Goal: Task Accomplishment & Management: Manage account settings

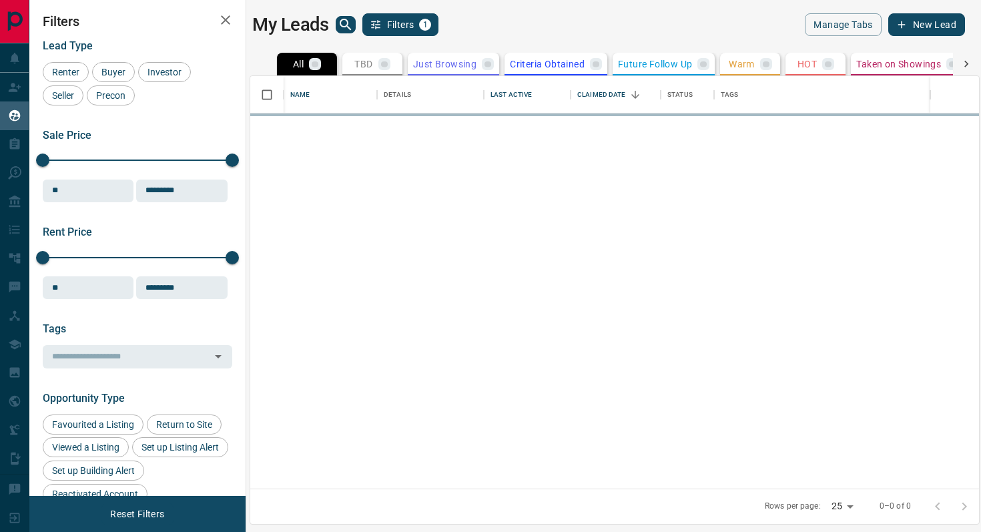
scroll to position [412, 729]
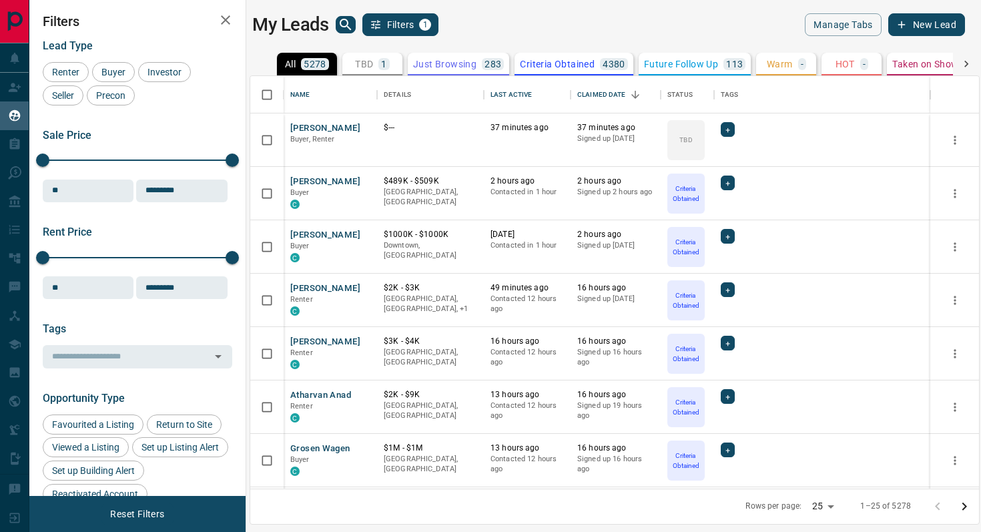
click at [384, 59] on p "1" at bounding box center [383, 63] width 5 height 9
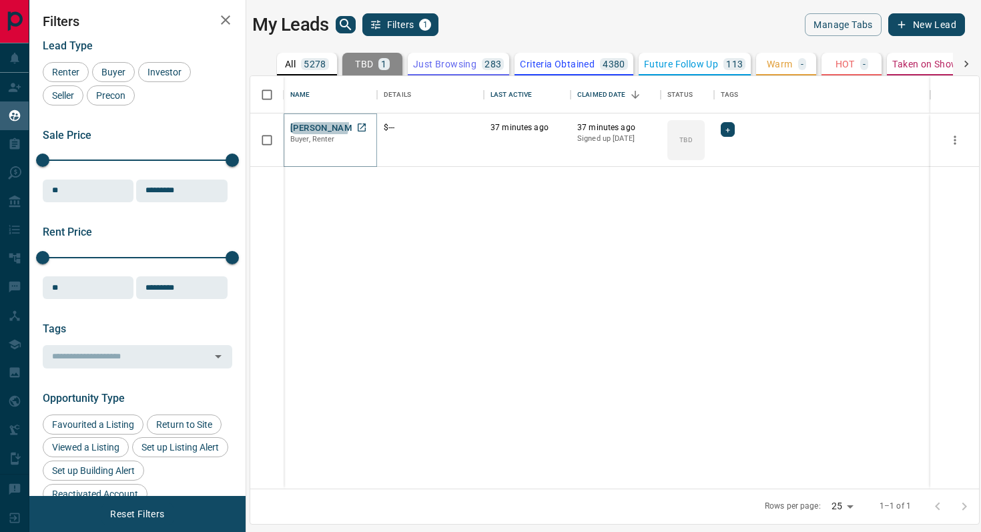
click at [318, 124] on button "[PERSON_NAME]" at bounding box center [325, 128] width 70 height 13
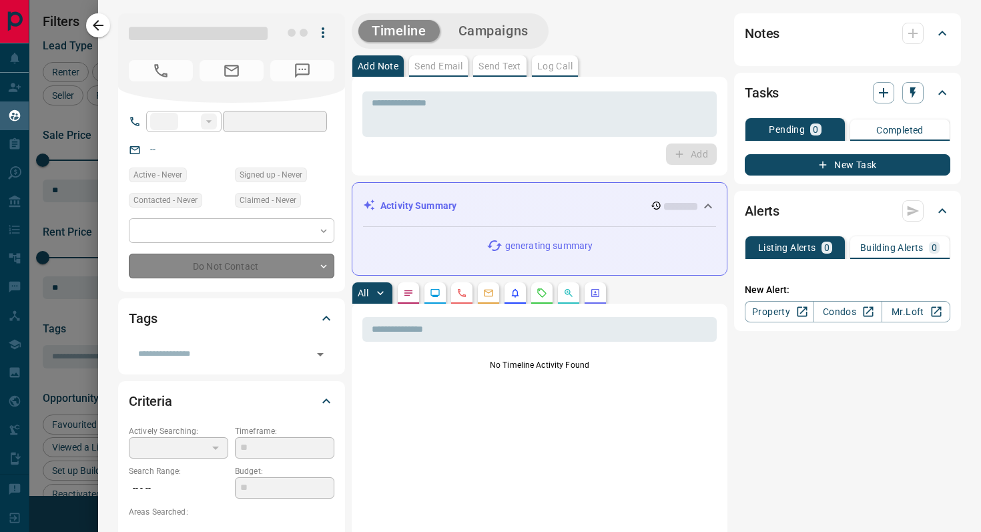
type input "**"
type input "**********"
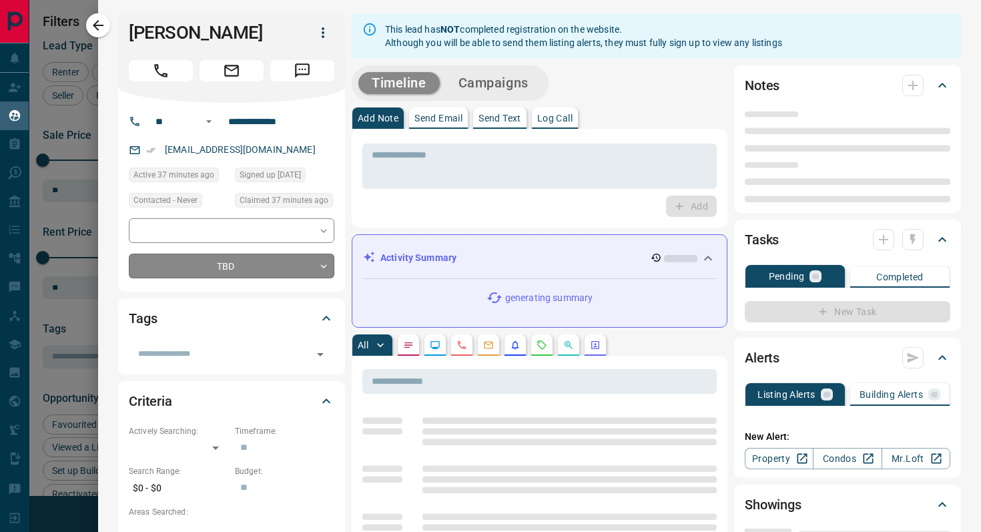
click at [278, 272] on body "Lead Transfers Claim Leads My Leads Tasks Opportunities Deals Campaigns Automat…" at bounding box center [490, 257] width 981 height 515
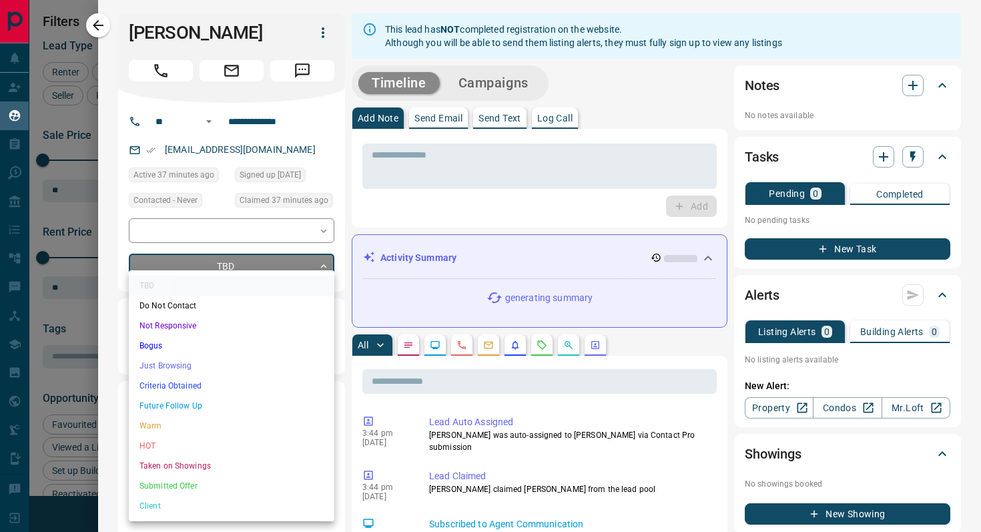
click at [224, 386] on li "Criteria Obtained" at bounding box center [232, 386] width 206 height 20
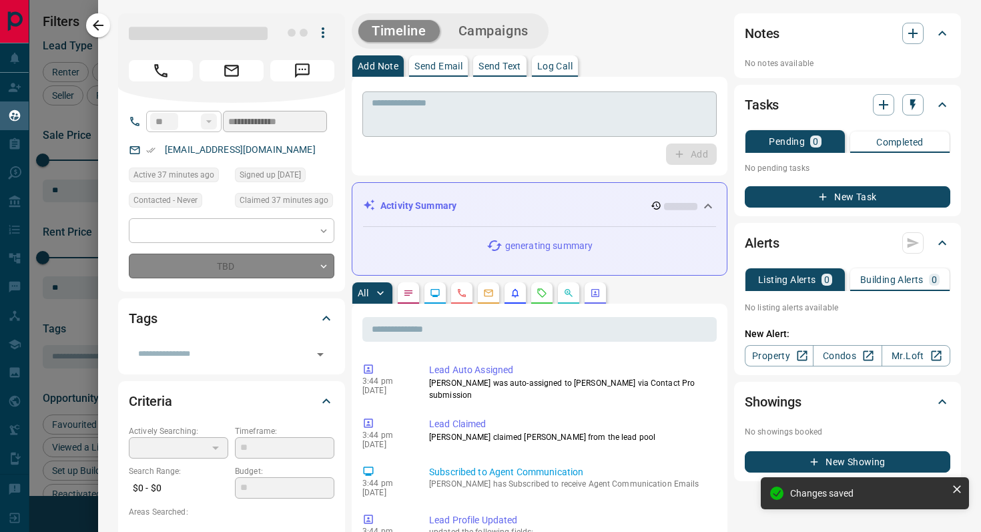
type input "*"
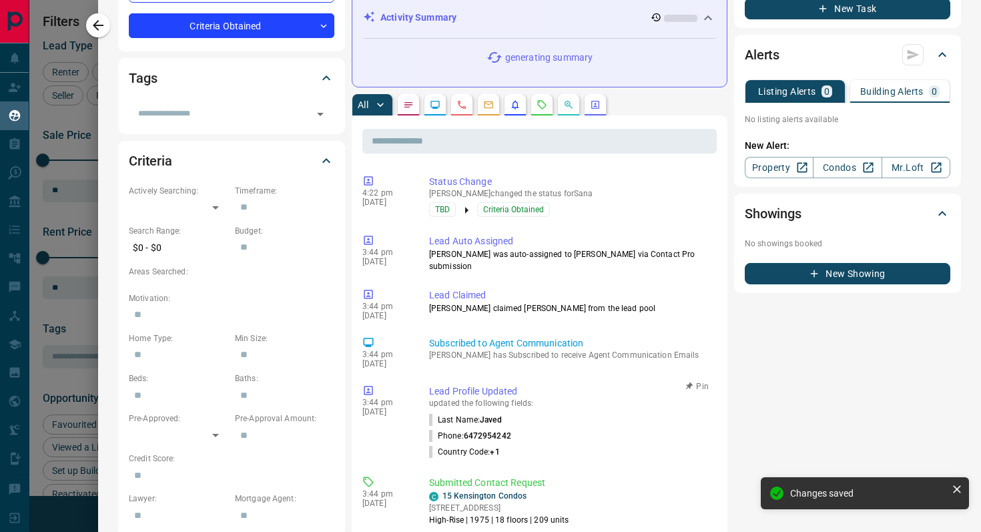
scroll to position [0, 0]
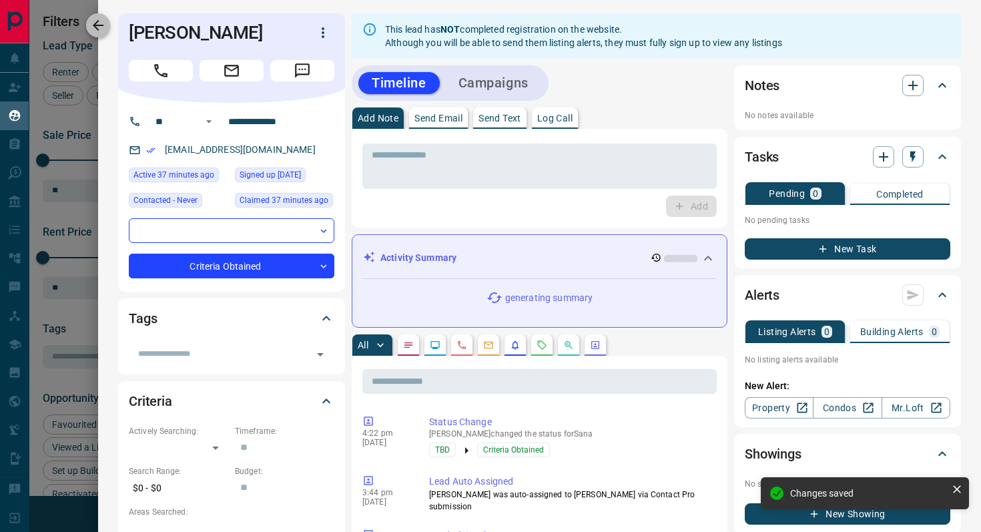
click at [107, 29] on button "button" at bounding box center [98, 25] width 24 height 24
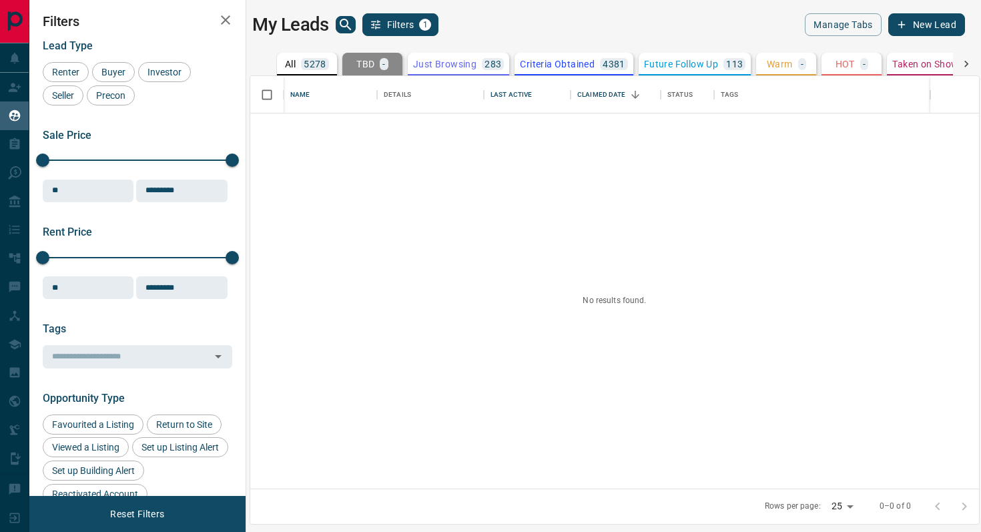
click at [304, 73] on button "All 5278" at bounding box center [307, 64] width 60 height 23
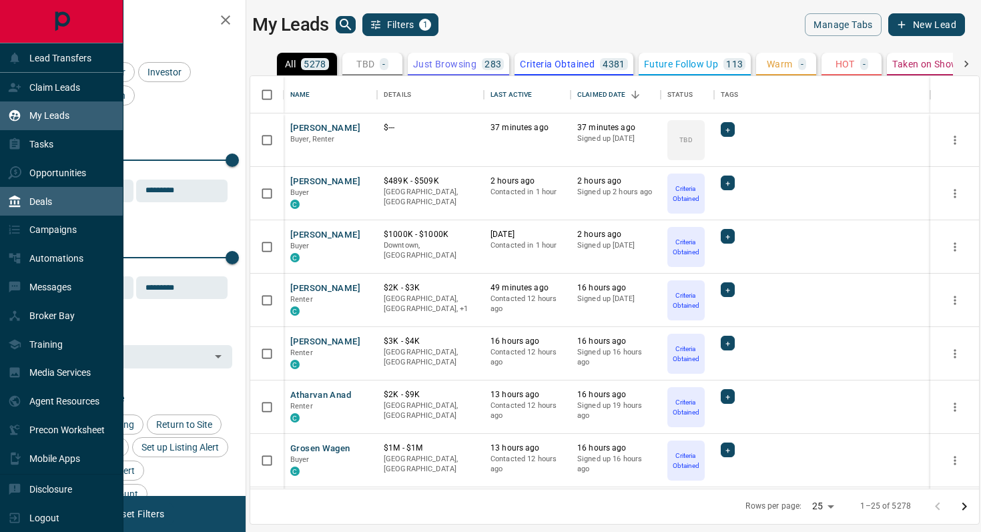
click at [38, 201] on p "Deals" at bounding box center [40, 201] width 23 height 11
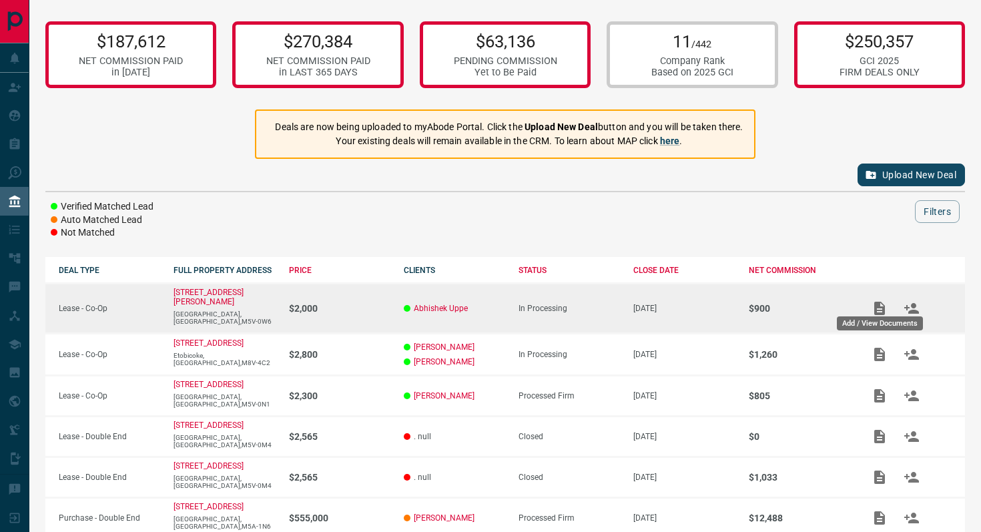
click at [878, 302] on icon "Add / View Documents" at bounding box center [879, 308] width 11 height 13
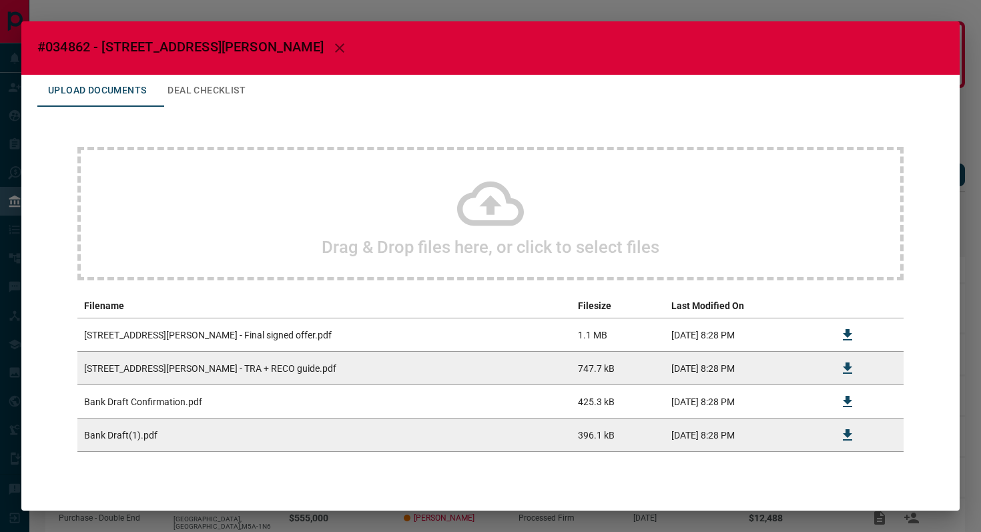
click at [496, 201] on icon at bounding box center [490, 204] width 67 height 45
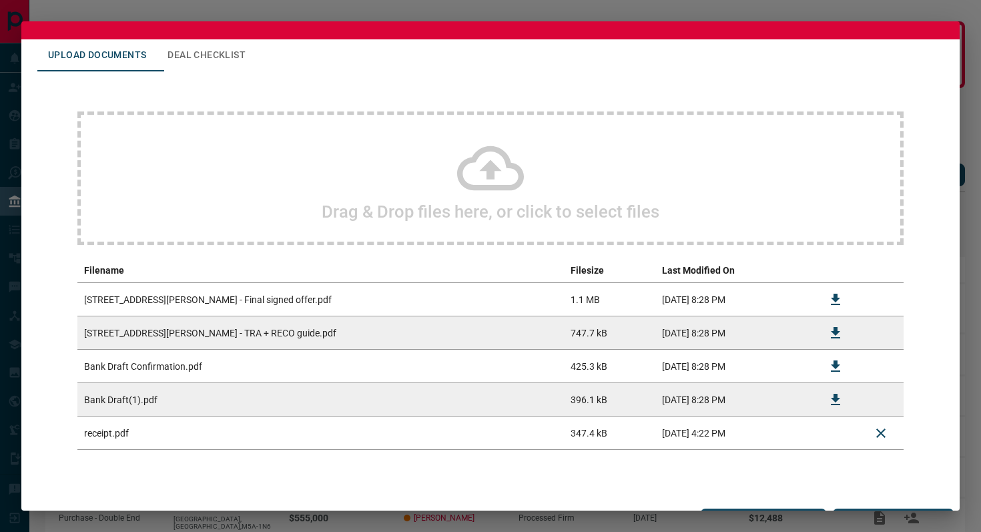
scroll to position [61, 0]
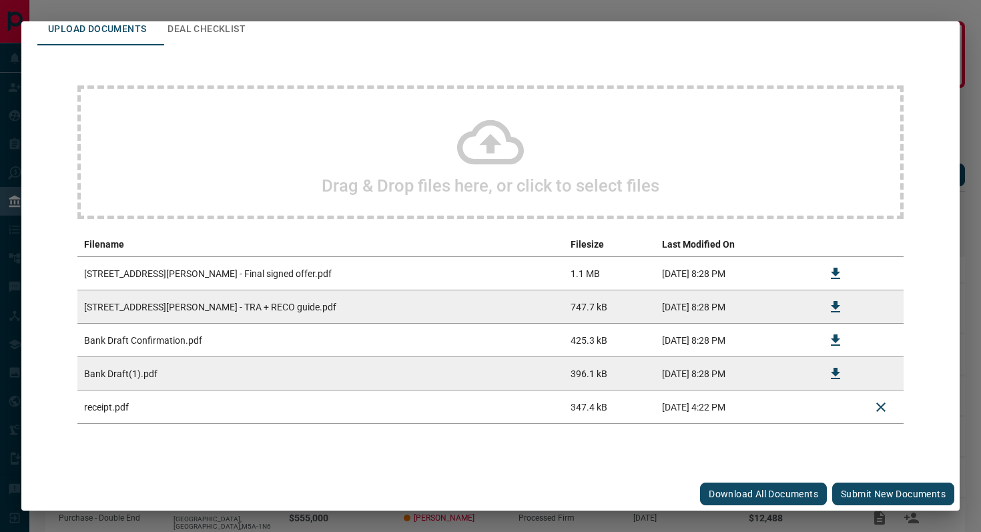
click at [879, 493] on button "Submit new documents" at bounding box center [893, 494] width 122 height 23
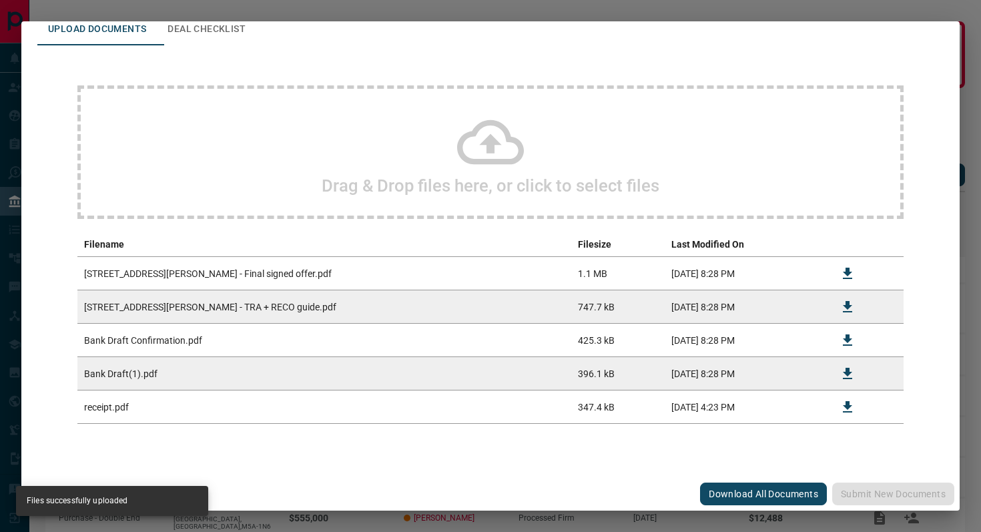
scroll to position [0, 0]
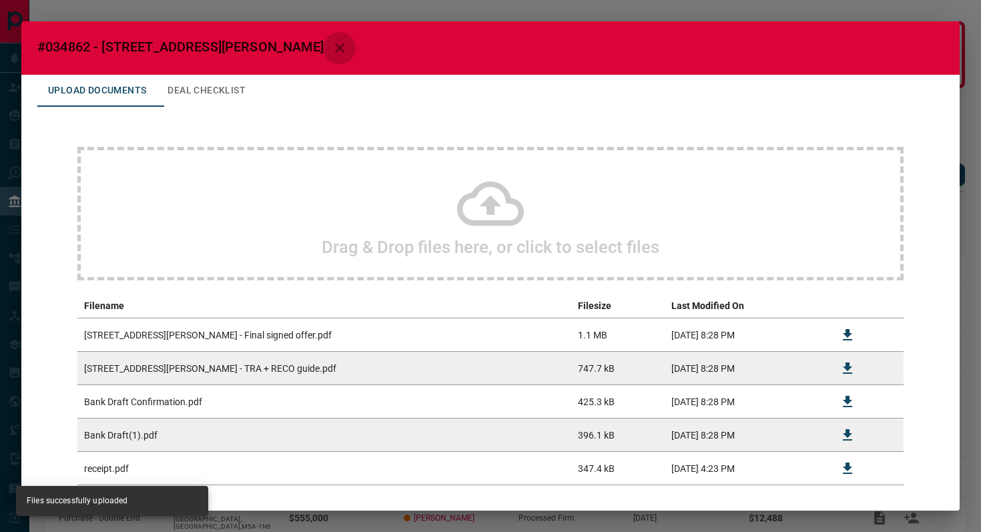
click at [332, 48] on icon "button" at bounding box center [340, 48] width 16 height 16
